Goal: Find specific page/section: Find specific page/section

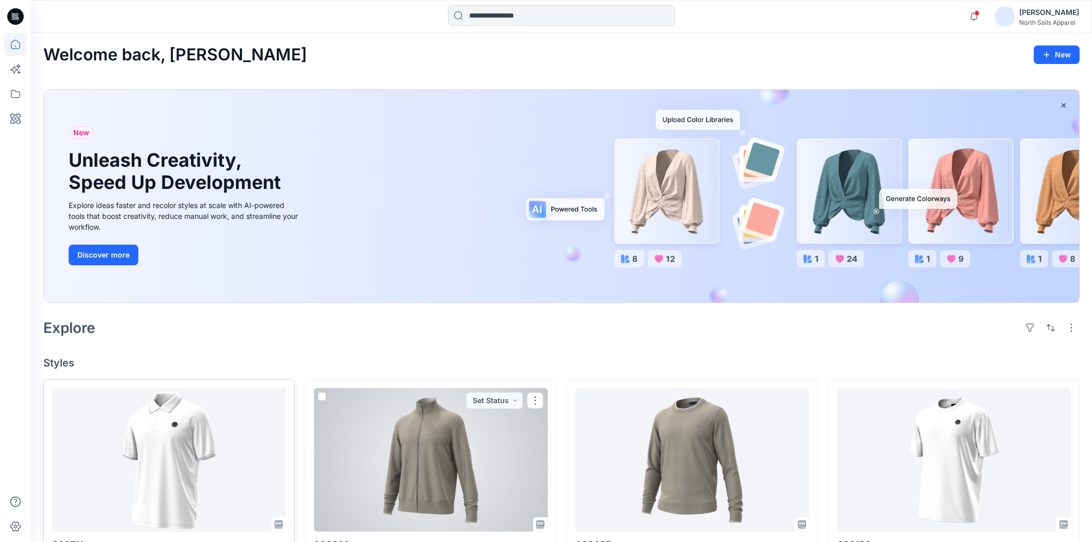
scroll to position [253, 0]
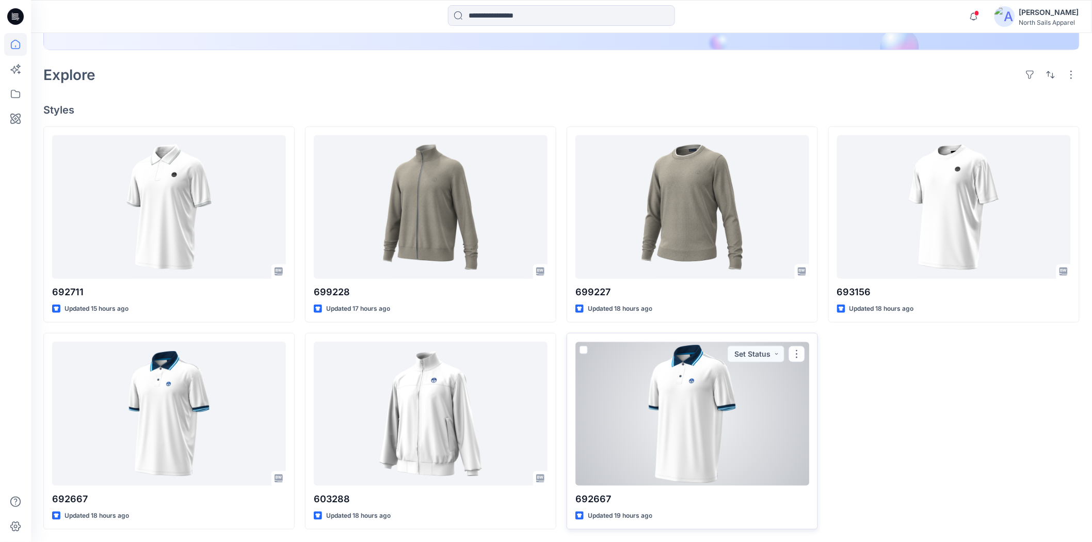
click at [686, 411] on div at bounding box center [692, 413] width 234 height 143
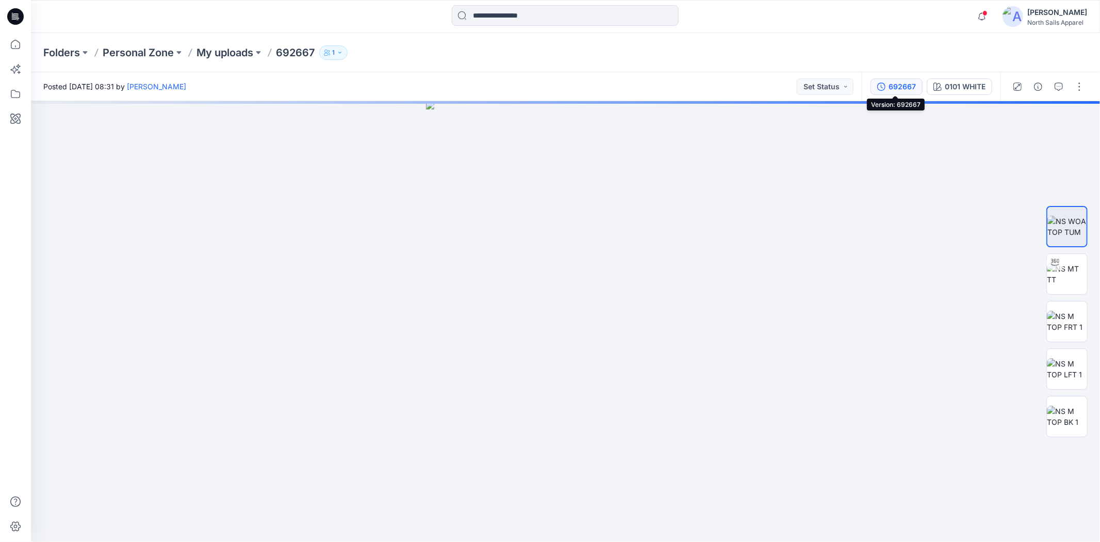
click at [884, 85] on icon "button" at bounding box center [882, 87] width 8 height 8
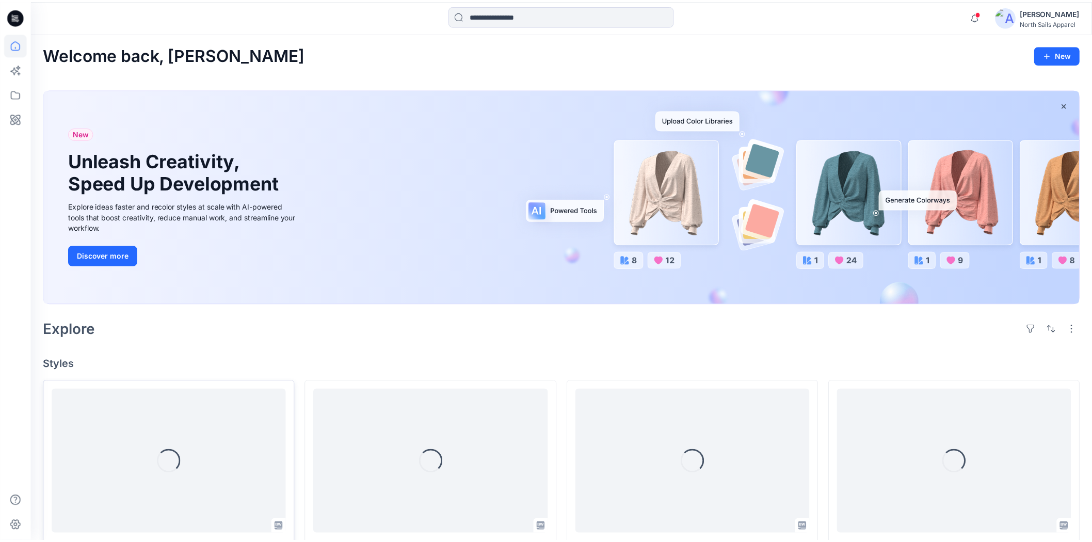
scroll to position [253, 0]
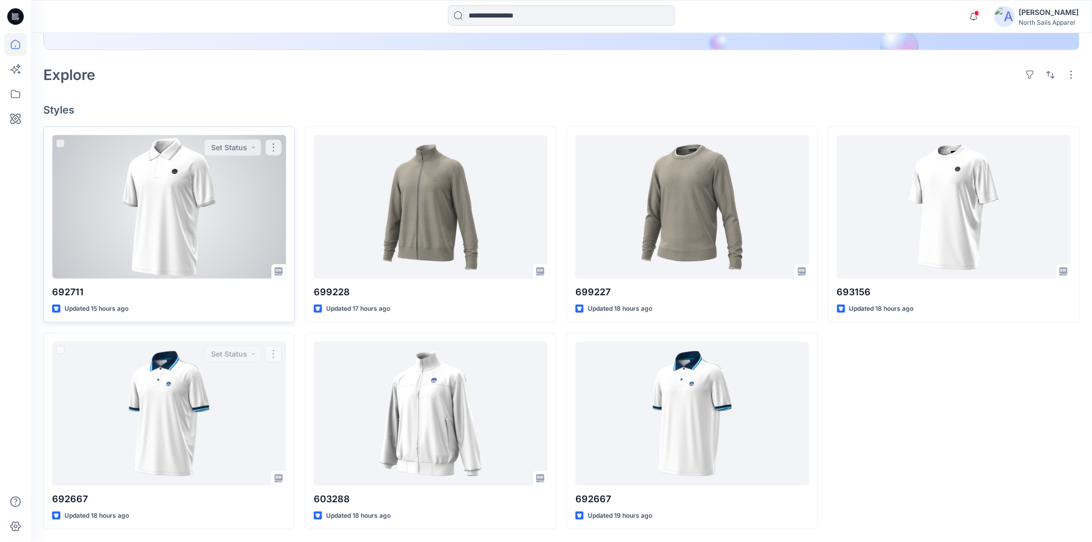
click at [171, 161] on div at bounding box center [169, 206] width 234 height 143
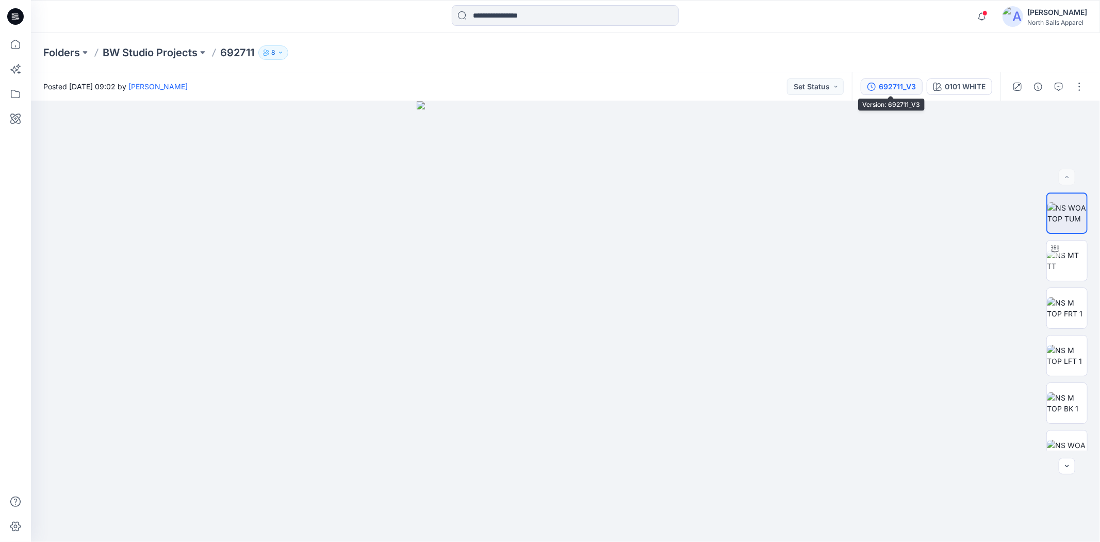
click at [891, 86] on div "692711_V3" at bounding box center [897, 86] width 37 height 11
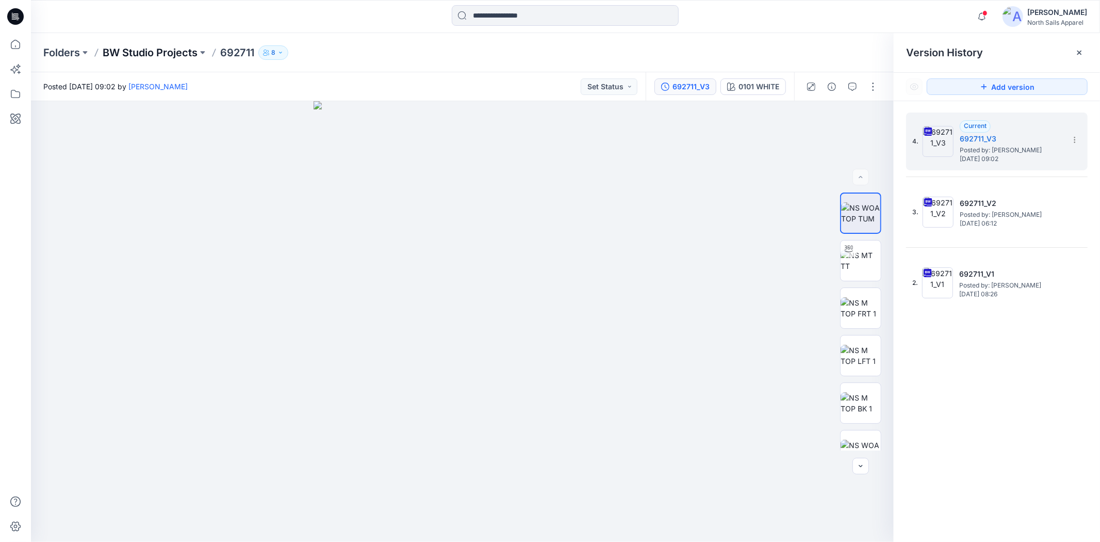
click at [171, 50] on p "BW Studio Projects" at bounding box center [150, 52] width 95 height 14
